Goal: Information Seeking & Learning: Learn about a topic

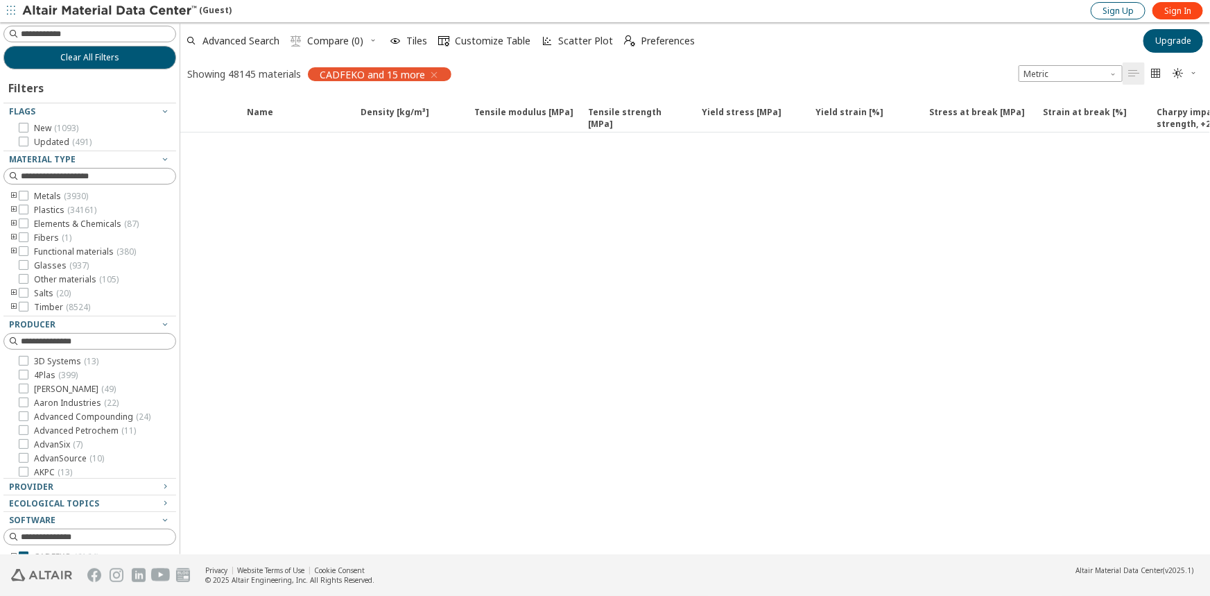
click at [1133, 7] on span "Sign Up" at bounding box center [1118, 11] width 31 height 11
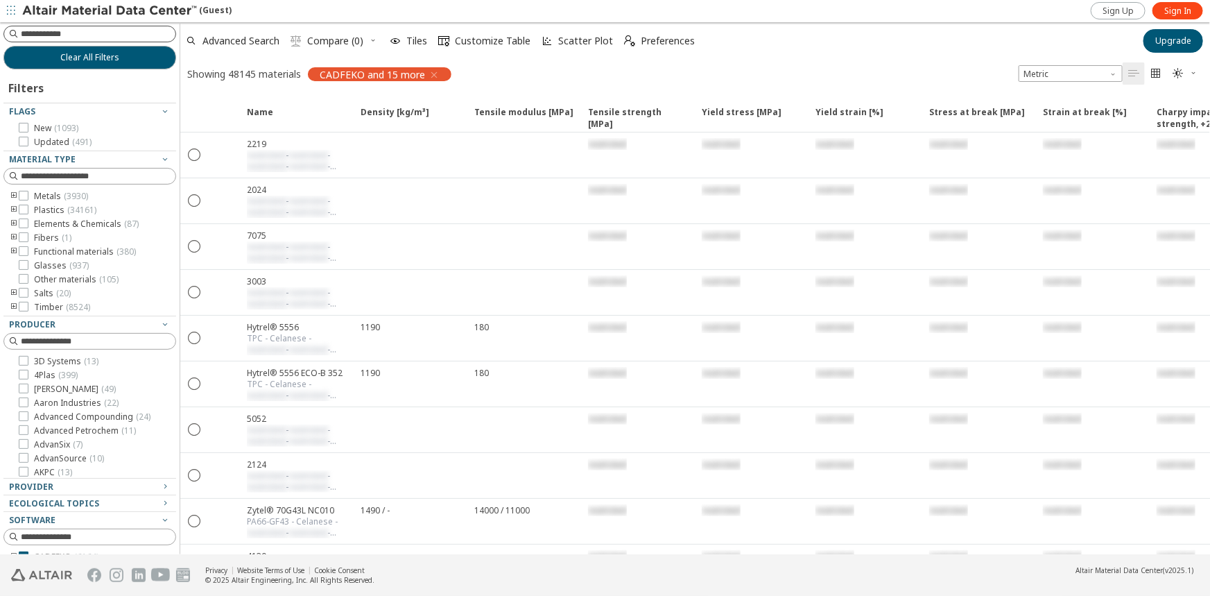
click at [60, 28] on input at bounding box center [98, 34] width 155 height 14
type input "****"
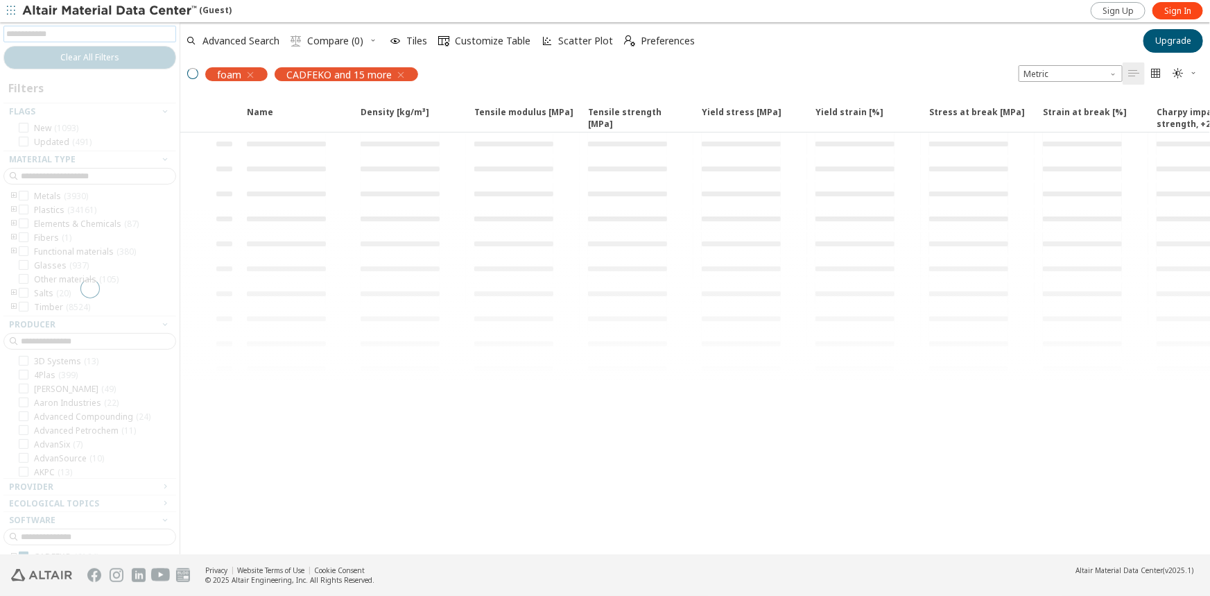
click at [397, 71] on div "CADFEKO and 15 more" at bounding box center [347, 74] width 144 height 14
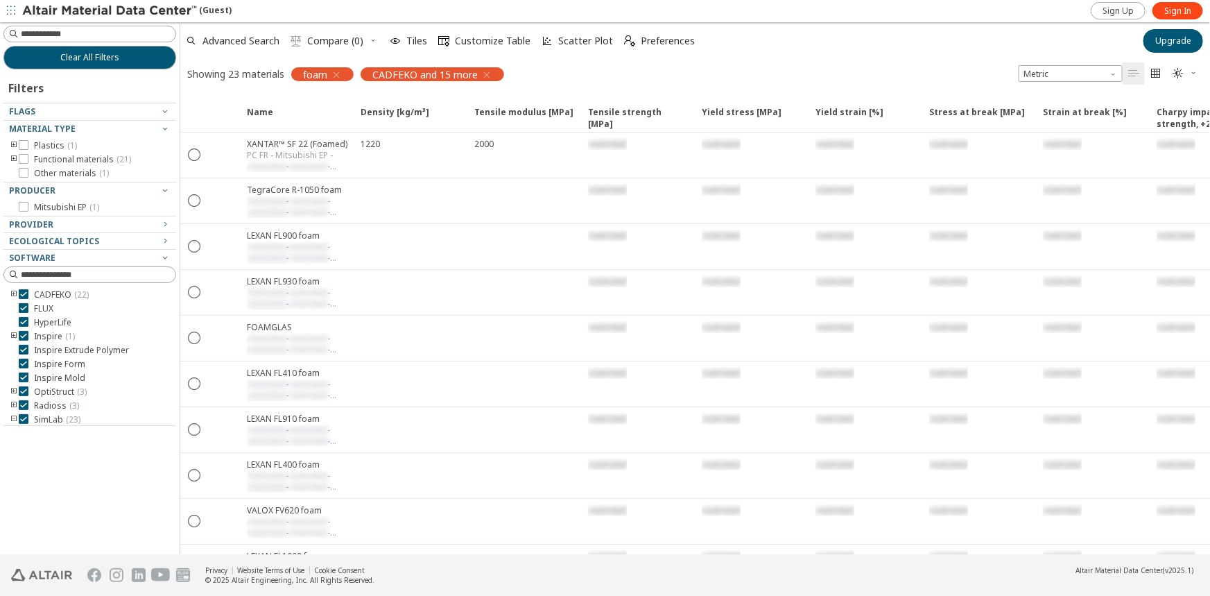
click at [483, 76] on icon "button" at bounding box center [486, 74] width 11 height 11
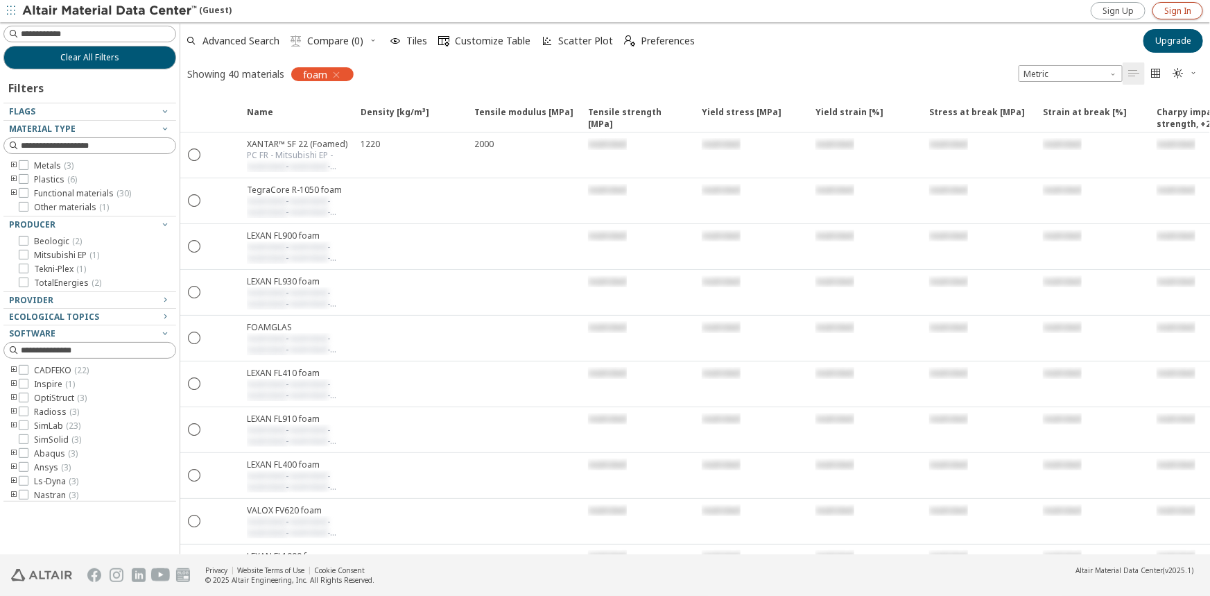
click at [1172, 3] on link "Sign In" at bounding box center [1178, 10] width 51 height 17
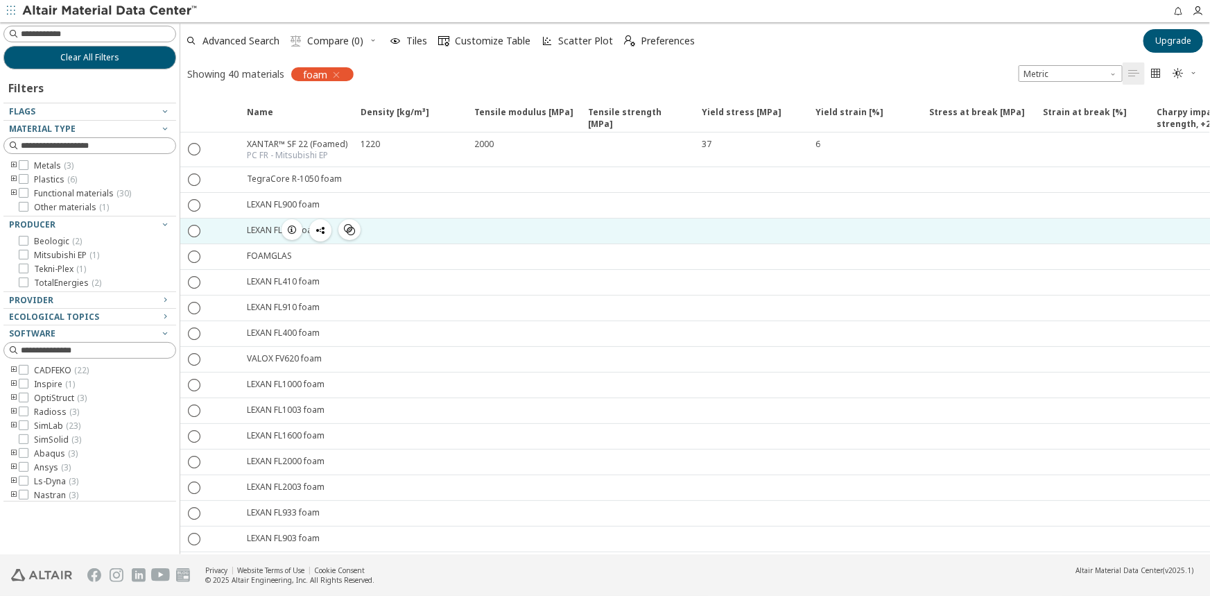
click at [291, 230] on icon "button" at bounding box center [291, 229] width 11 height 11
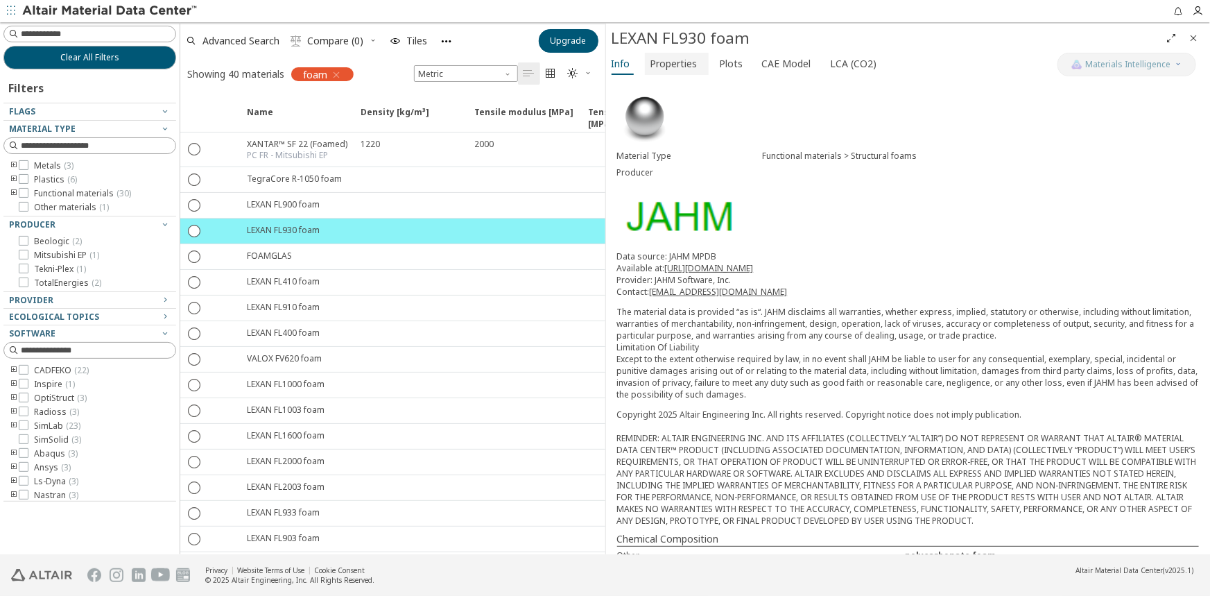
click at [679, 53] on span "Properties" at bounding box center [674, 64] width 47 height 22
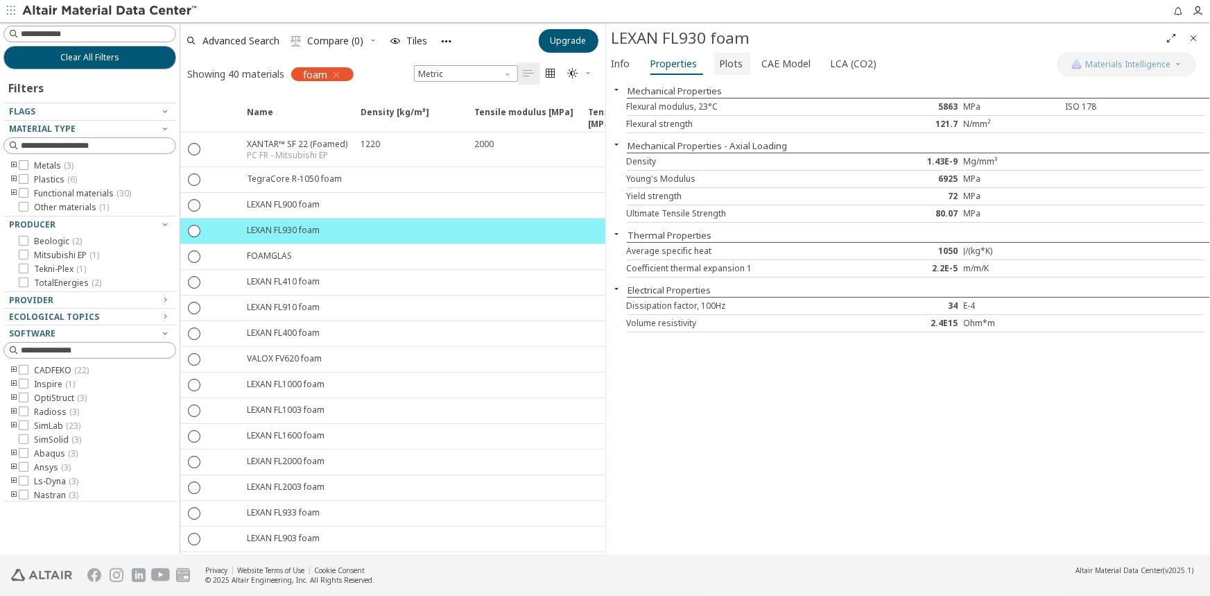
click at [727, 62] on span "Plots" at bounding box center [732, 64] width 24 height 22
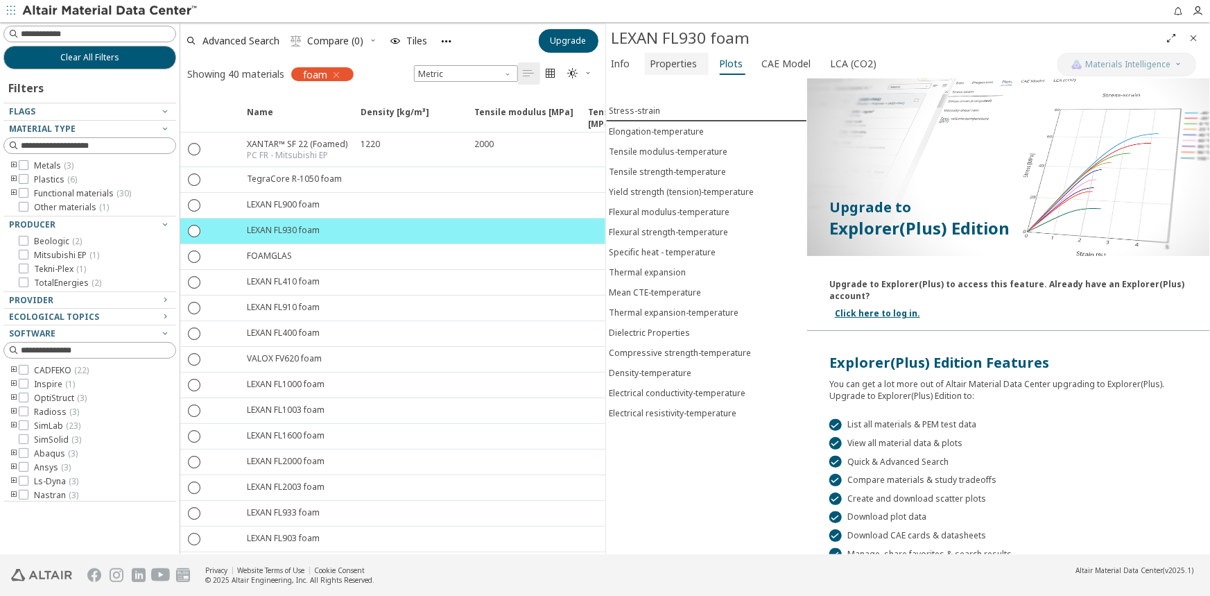
click at [698, 62] on span "Properties" at bounding box center [677, 64] width 53 height 22
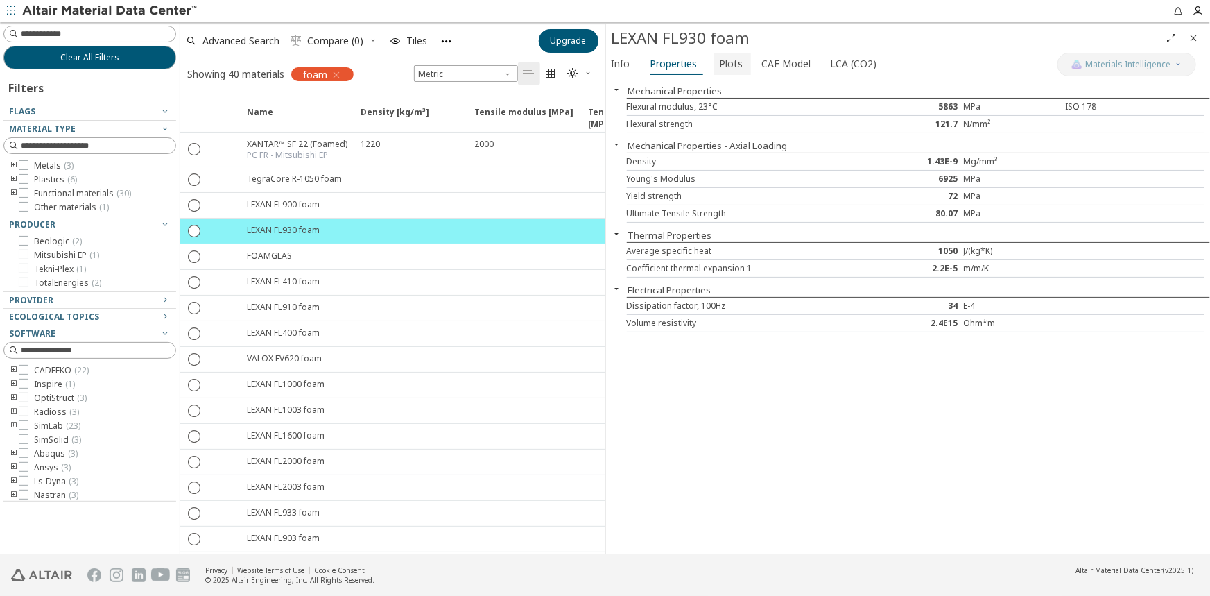
click at [734, 62] on span "Plots" at bounding box center [732, 64] width 24 height 22
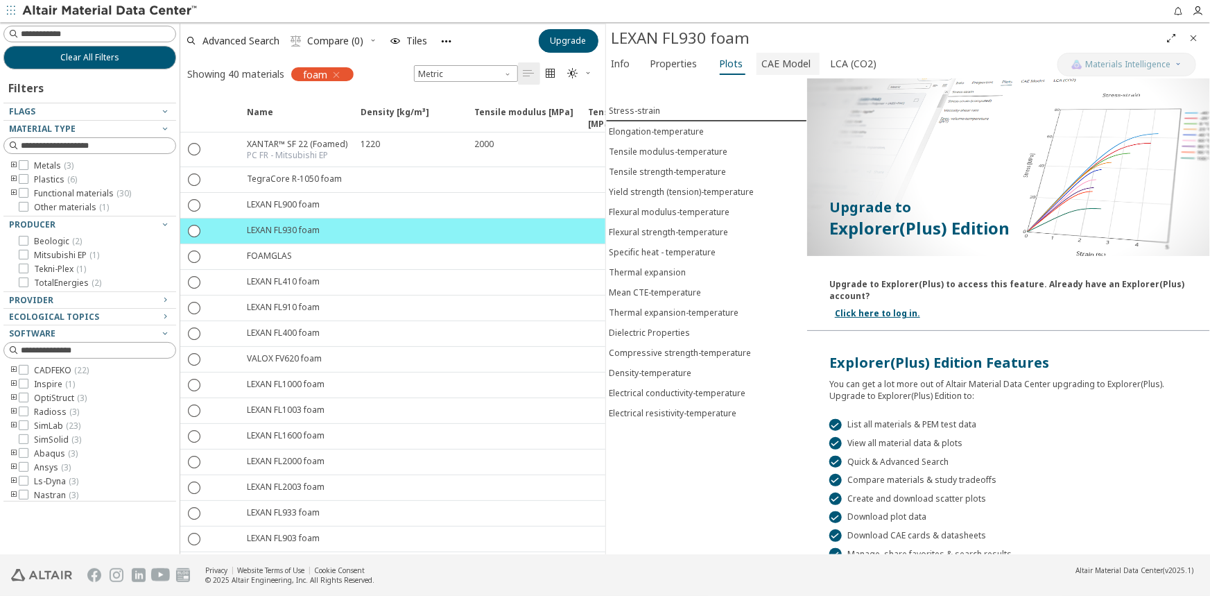
click at [776, 55] on span "CAE Model" at bounding box center [786, 64] width 49 height 22
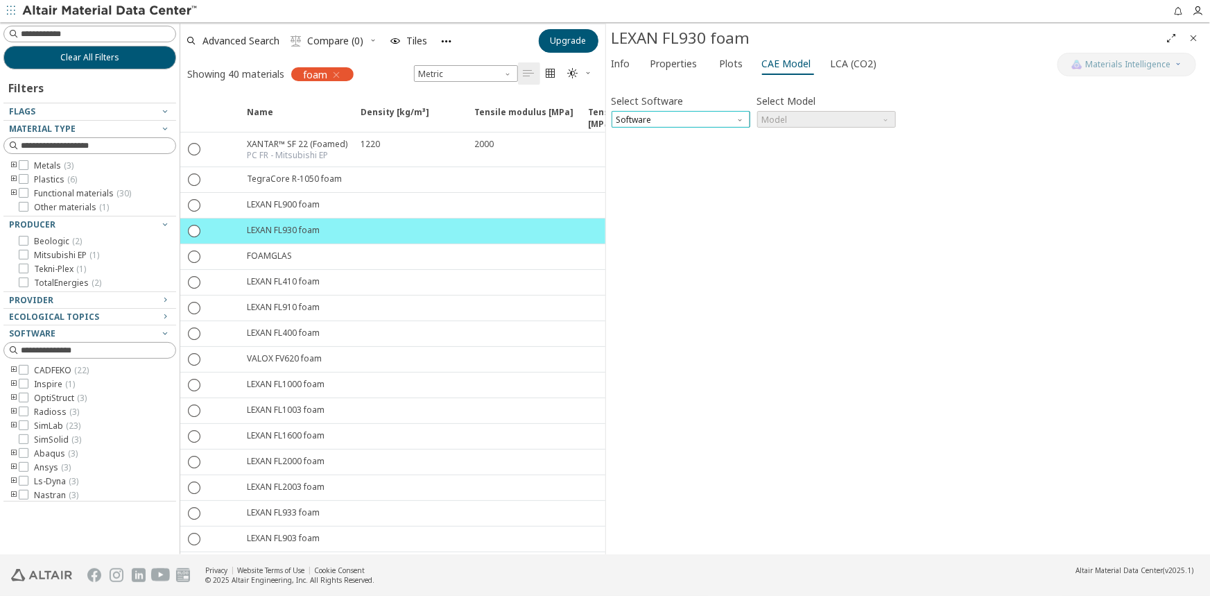
click at [731, 123] on span "Software" at bounding box center [681, 119] width 139 height 17
click at [672, 111] on span "Software" at bounding box center [681, 119] width 139 height 17
click at [775, 116] on span "Model" at bounding box center [826, 119] width 139 height 17
click at [774, 121] on span "Model" at bounding box center [826, 119] width 139 height 17
click at [714, 59] on button "Plots" at bounding box center [732, 64] width 37 height 22
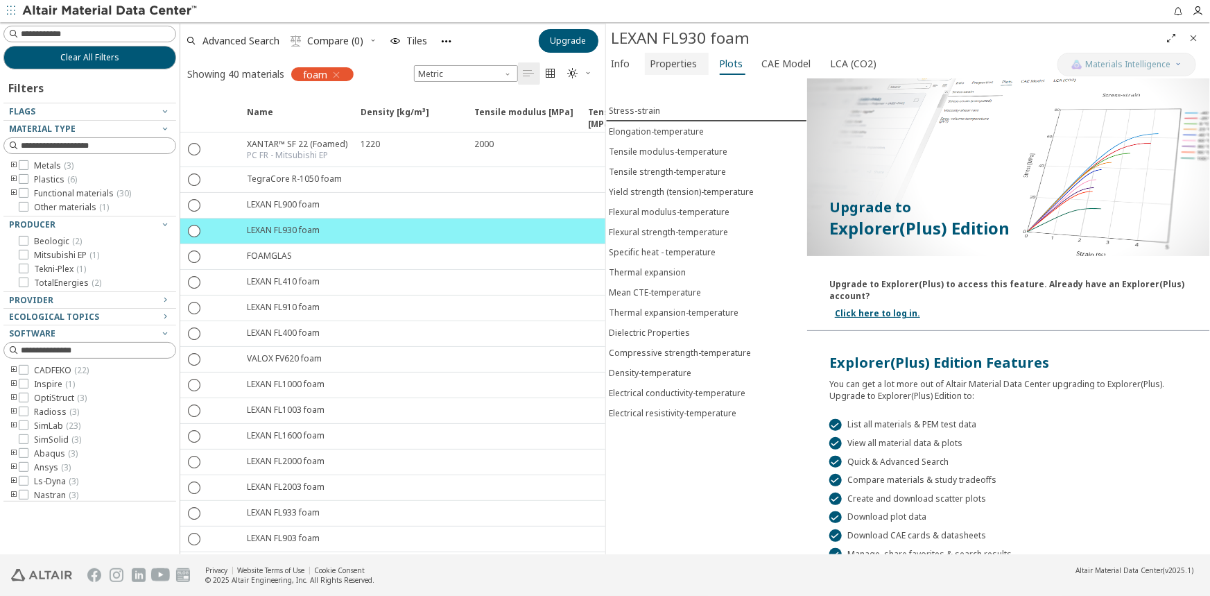
click at [665, 65] on span "Properties" at bounding box center [674, 64] width 47 height 22
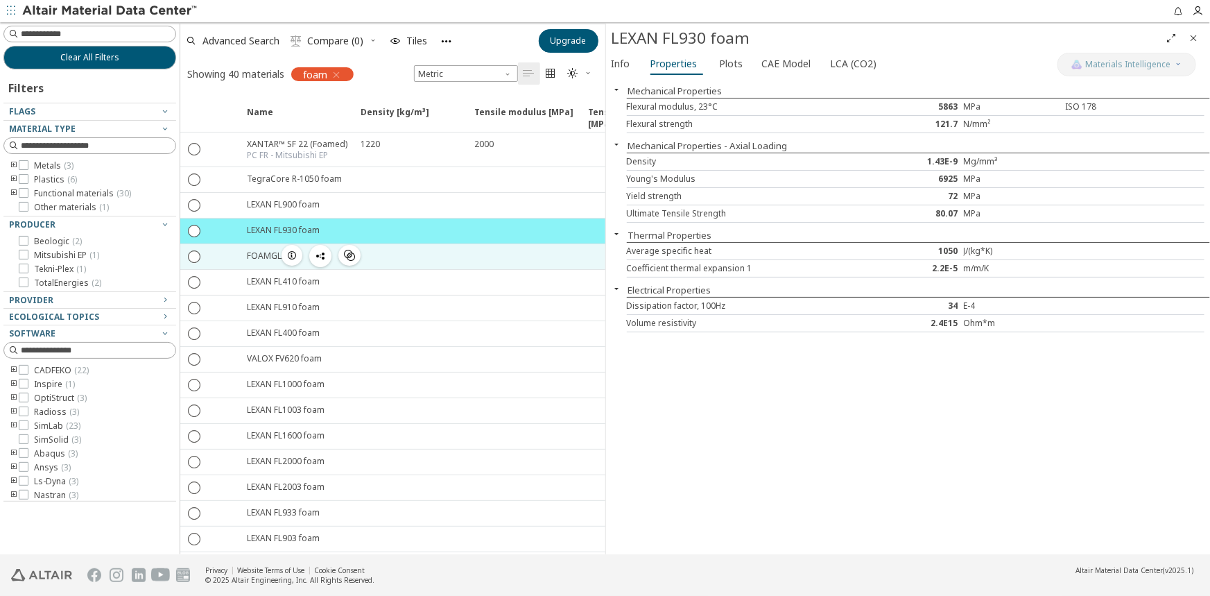
click at [257, 259] on div "FOAMGLAS" at bounding box center [269, 256] width 45 height 12
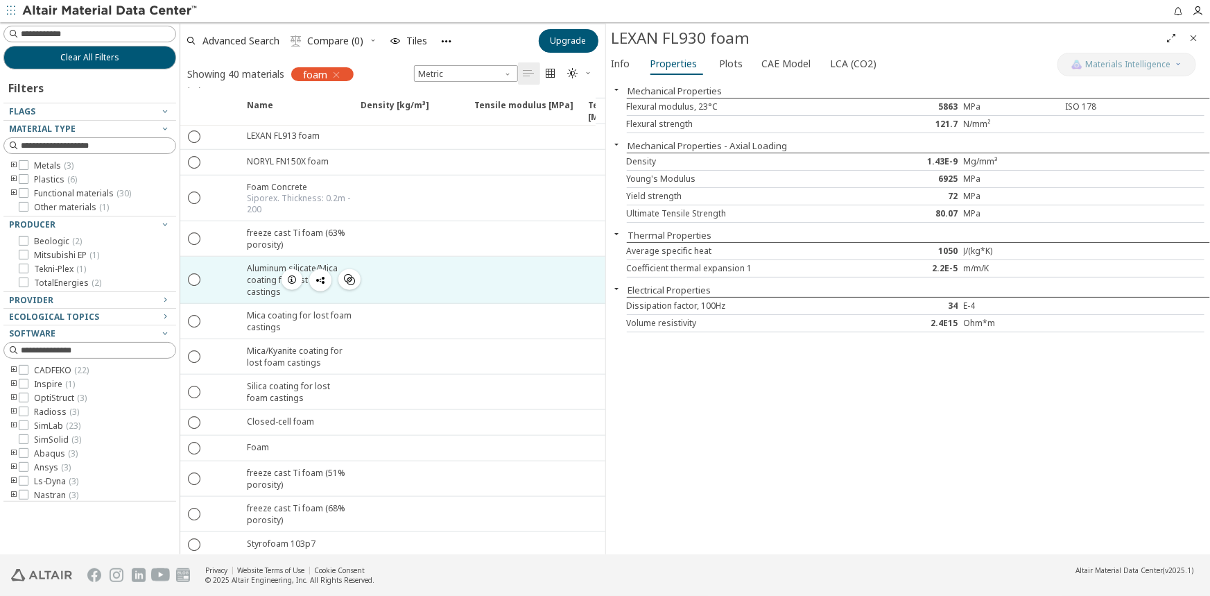
scroll to position [694, 0]
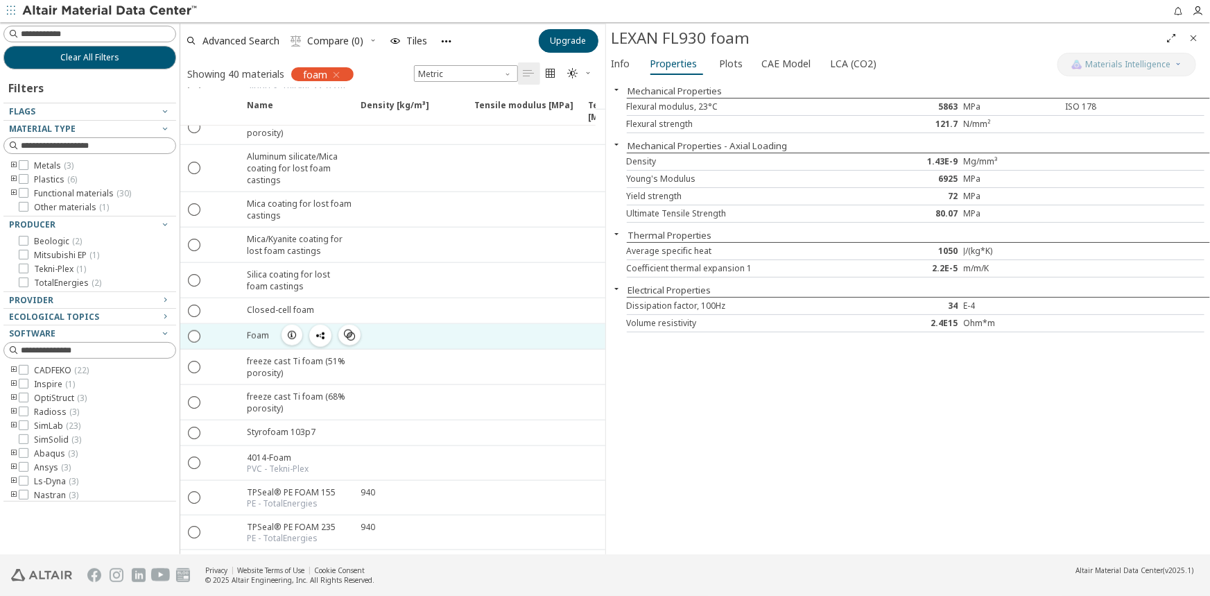
click at [265, 331] on div "Foam" at bounding box center [258, 335] width 22 height 12
click at [292, 329] on icon "button" at bounding box center [291, 334] width 11 height 11
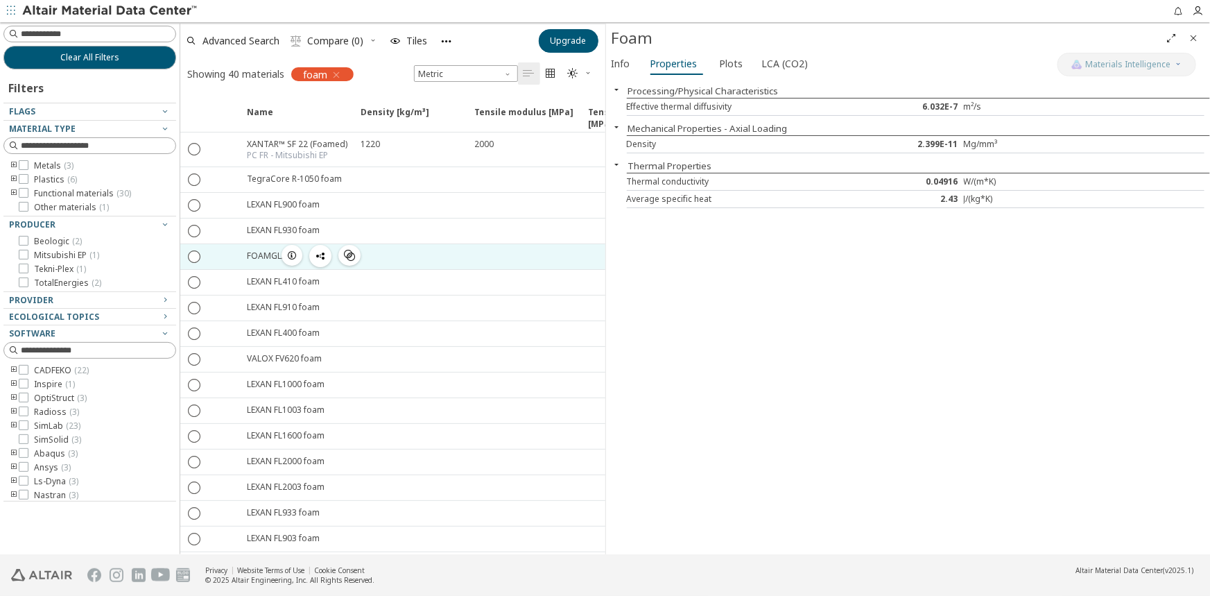
click at [252, 260] on div "FOAMGLAS " at bounding box center [296, 256] width 114 height 25
click at [286, 257] on icon "button" at bounding box center [291, 255] width 11 height 11
